Goal: Find specific page/section: Find specific page/section

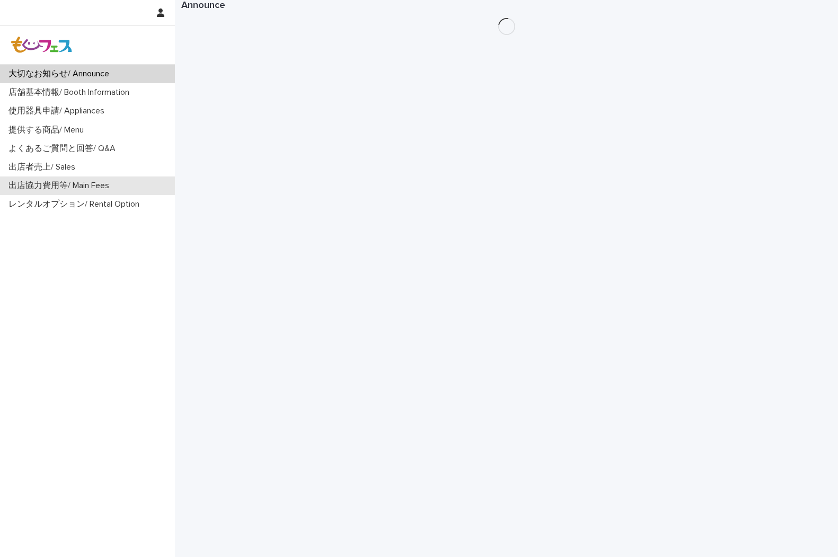
click at [49, 183] on p "出店協力費用等/ Main Fees" at bounding box center [60, 186] width 113 height 10
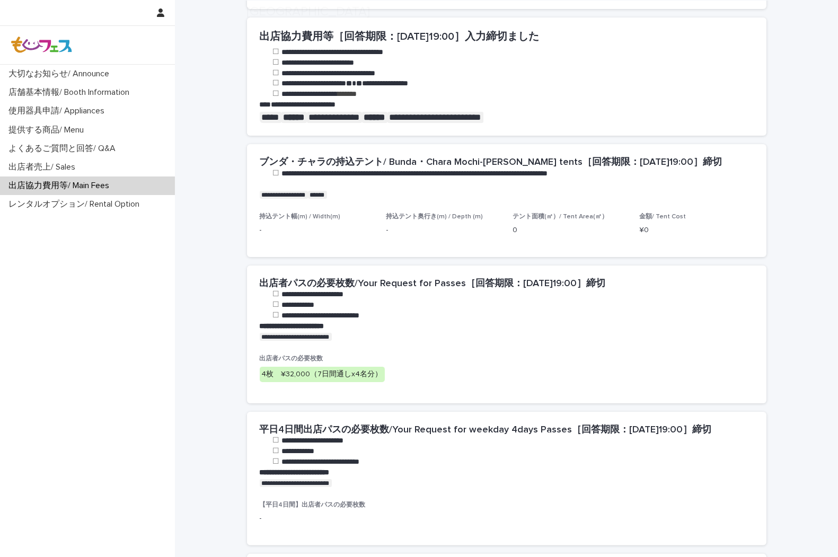
scroll to position [412, 0]
